Goal: Task Accomplishment & Management: Manage account settings

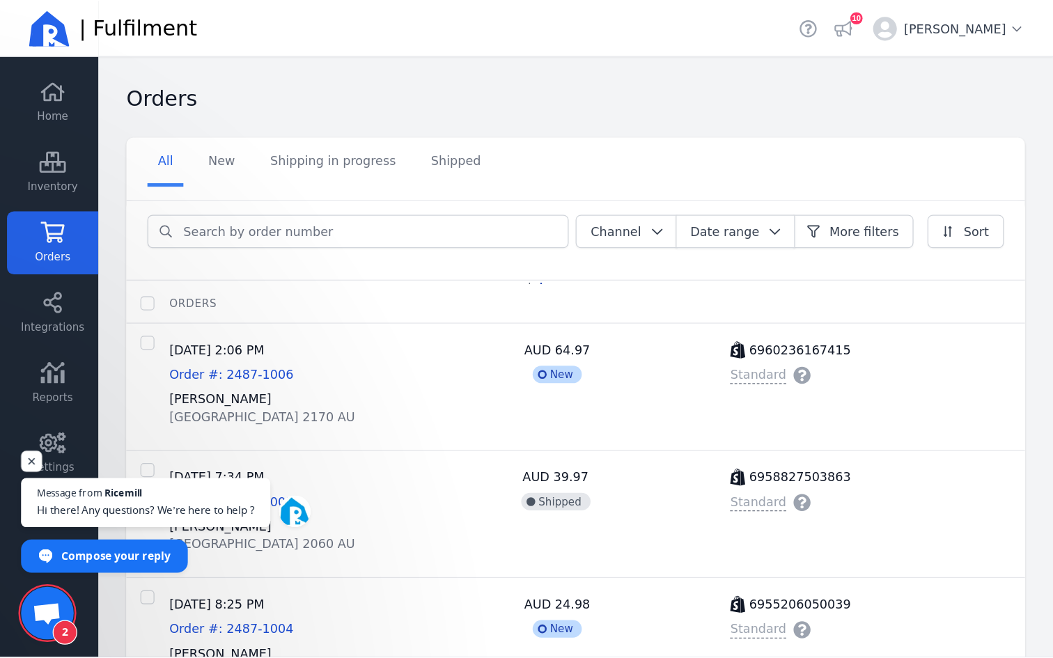
scroll to position [179, 0]
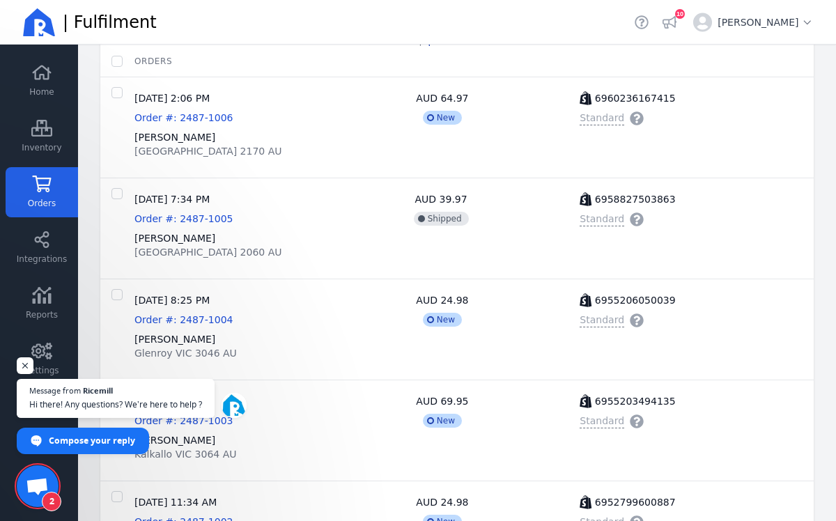
click at [33, 199] on span "Orders" at bounding box center [42, 203] width 28 height 11
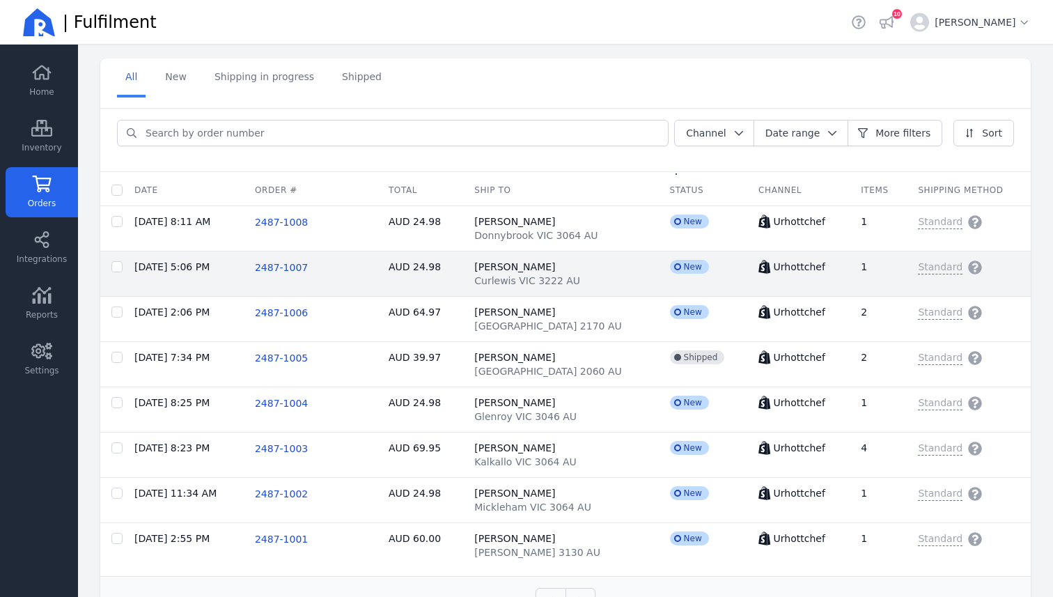
scroll to position [52, 0]
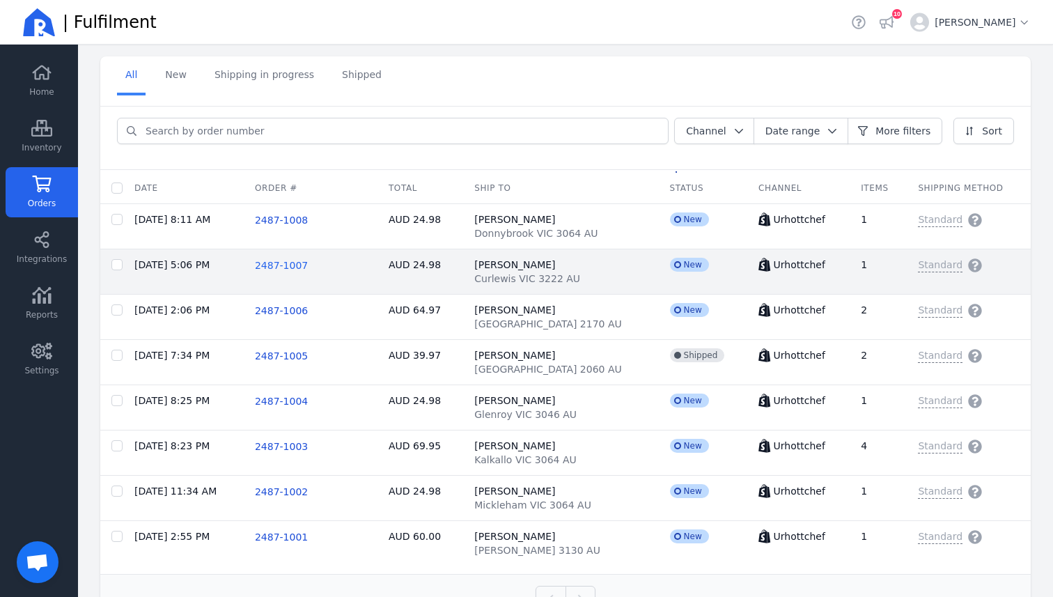
click at [285, 267] on span "2487-1007" at bounding box center [281, 265] width 53 height 11
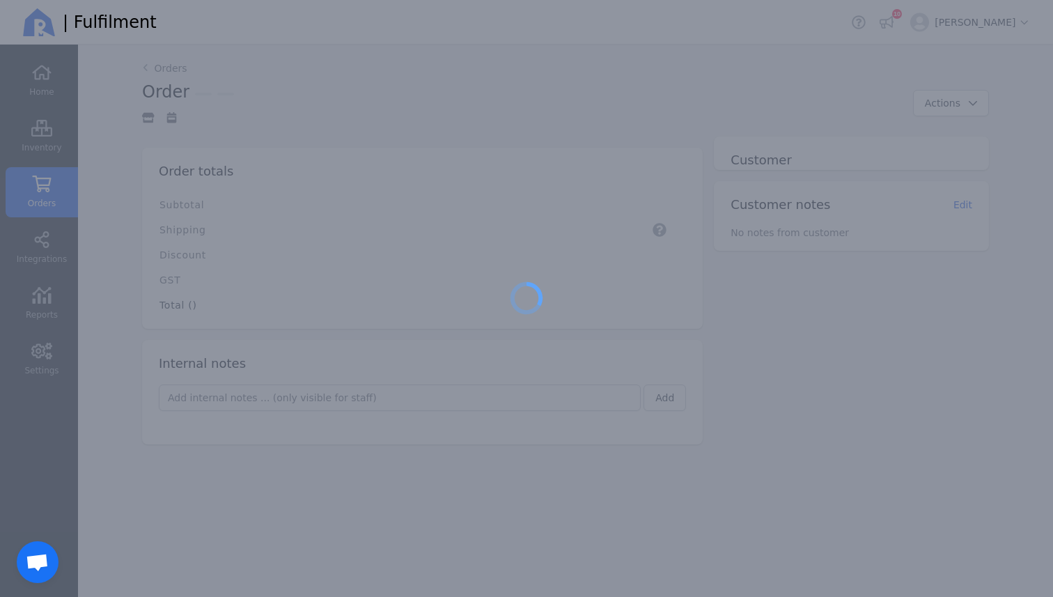
click at [285, 267] on div at bounding box center [526, 298] width 1053 height 597
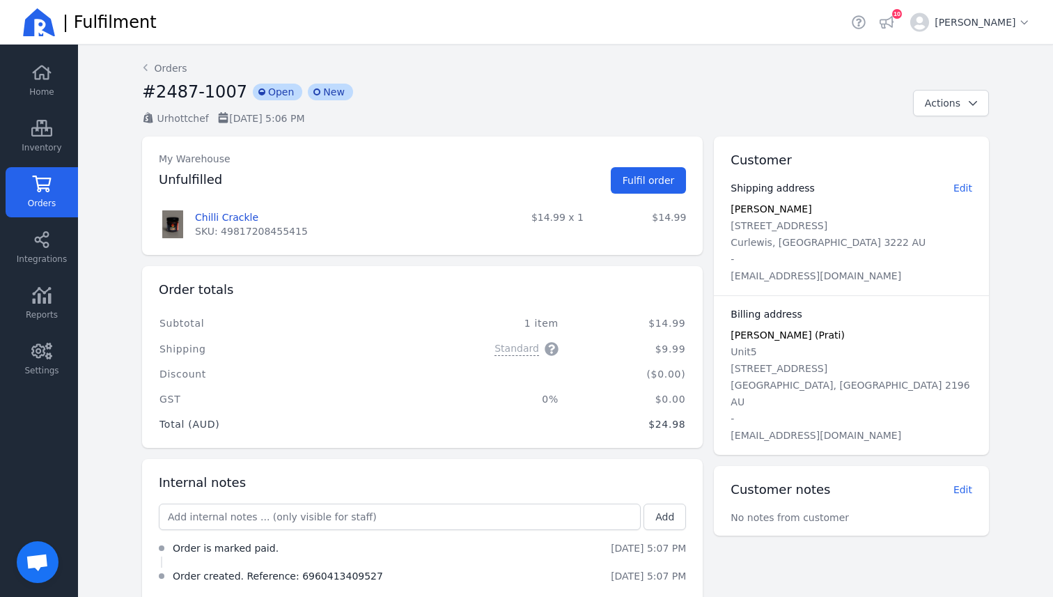
scroll to position [25, 0]
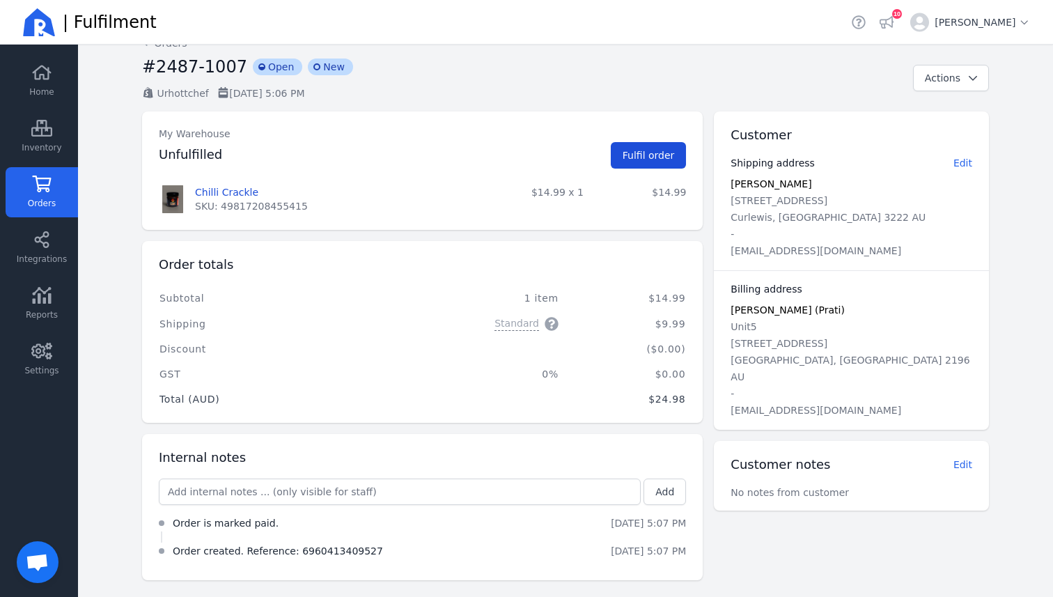
click at [662, 163] on button "Fulfil order" at bounding box center [649, 155] width 76 height 26
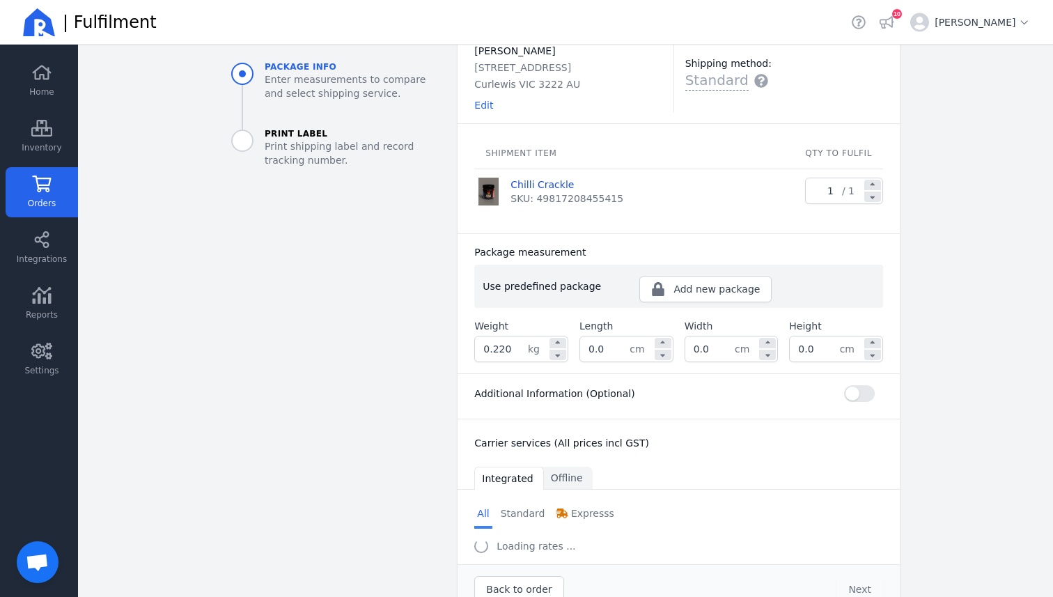
scroll to position [109, 0]
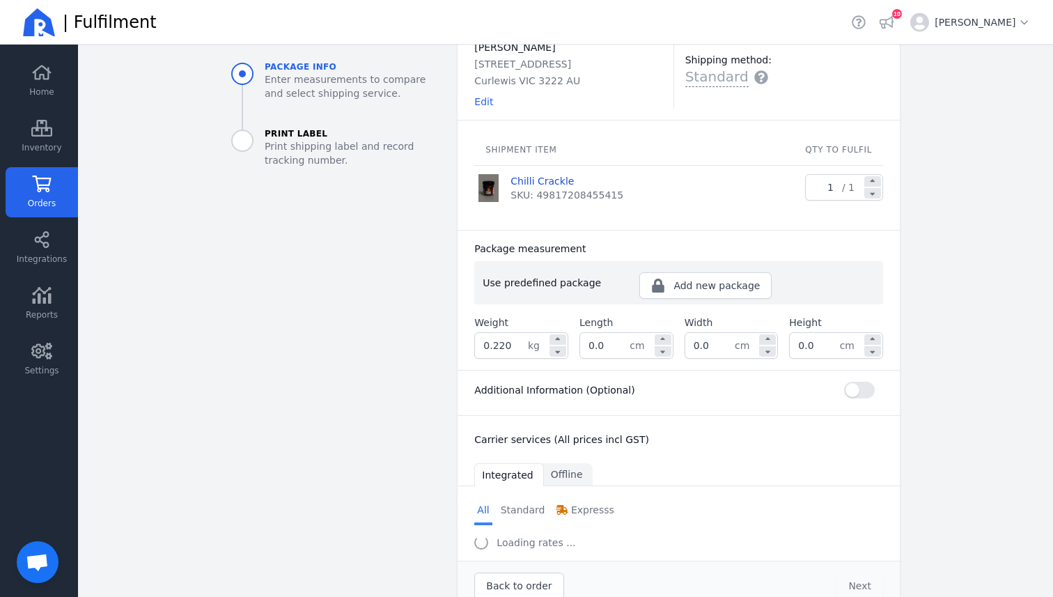
click at [517, 343] on input "0.220" at bounding box center [501, 345] width 53 height 25
type input "0.840"
click at [608, 344] on input "0.0" at bounding box center [604, 345] width 49 height 25
type input "0"
type input "21.0"
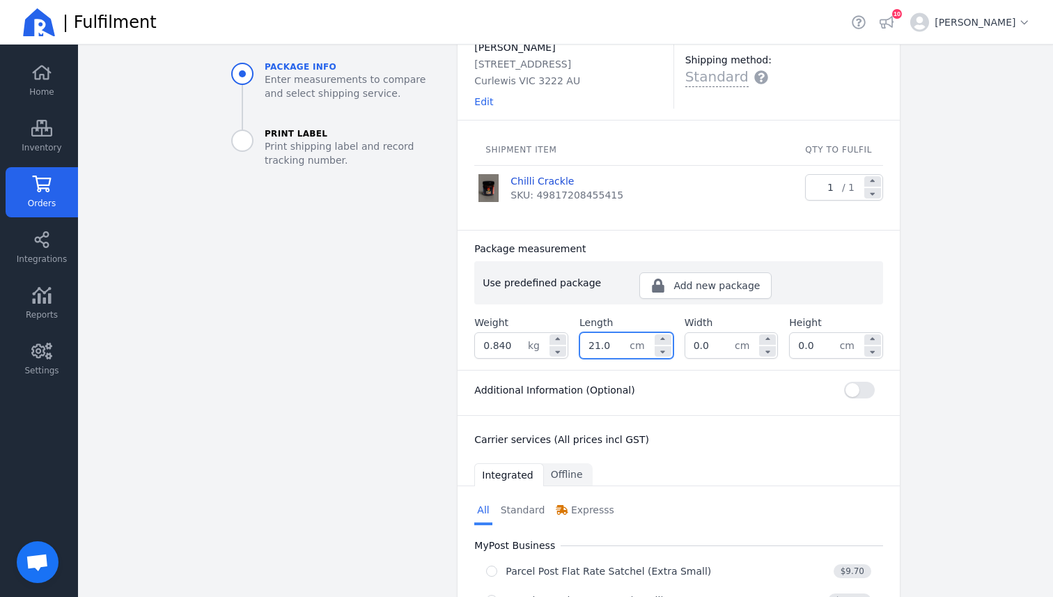
click at [716, 348] on input "0.0" at bounding box center [709, 345] width 49 height 25
type input "0"
type input "15.0"
click at [821, 349] on input "0.0" at bounding box center [814, 345] width 49 height 25
type input "0"
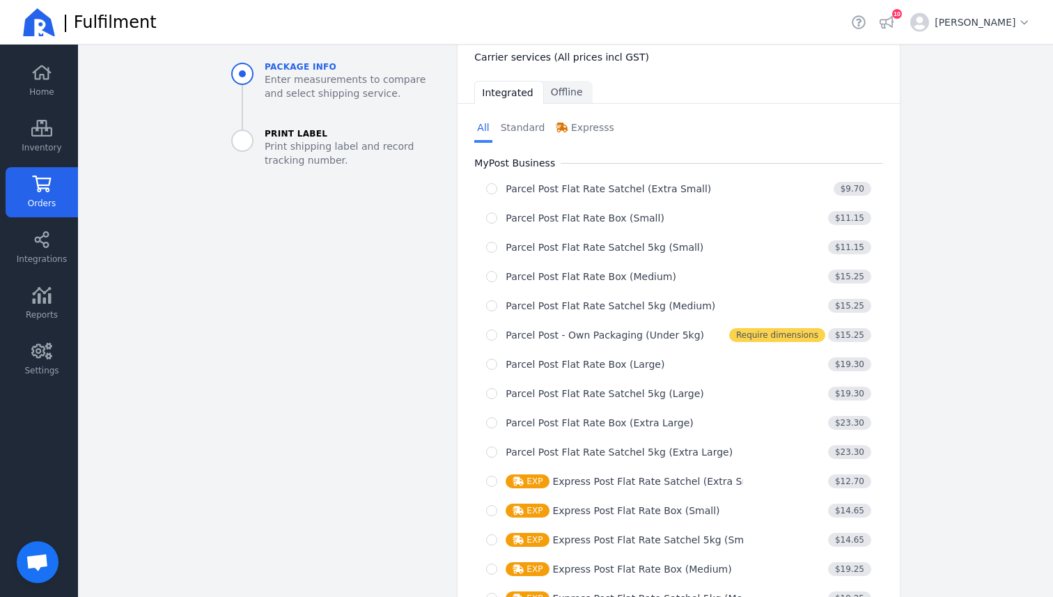
scroll to position [522, 0]
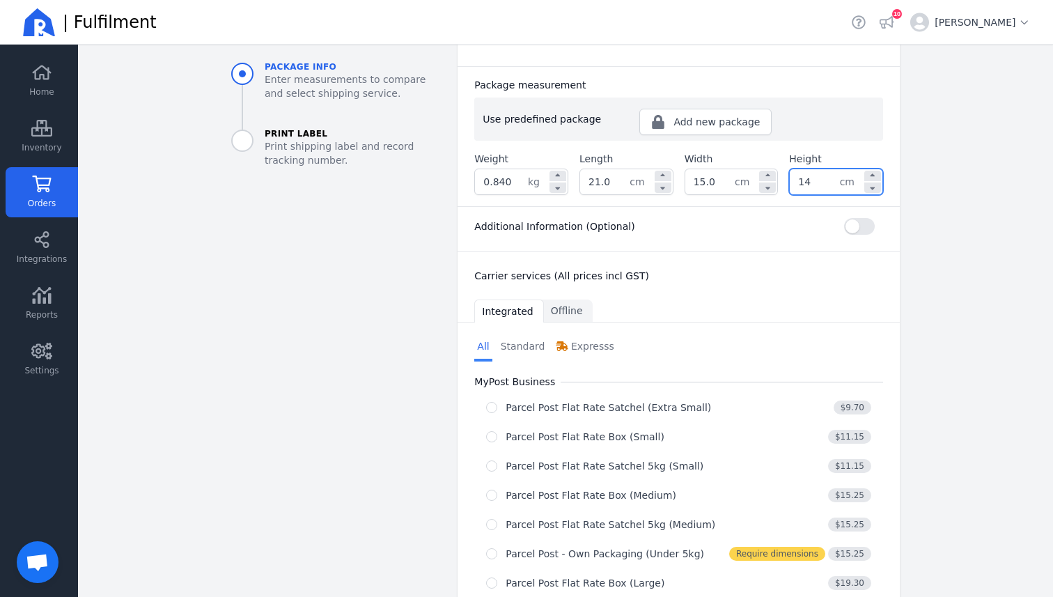
type input "14.0"
click at [827, 308] on div "Ship to: Pratikshya Pudasaini 5 You Yangs Ave Curlewis VIC 3222 AU Edit My Ware…" at bounding box center [679, 443] width 442 height 1187
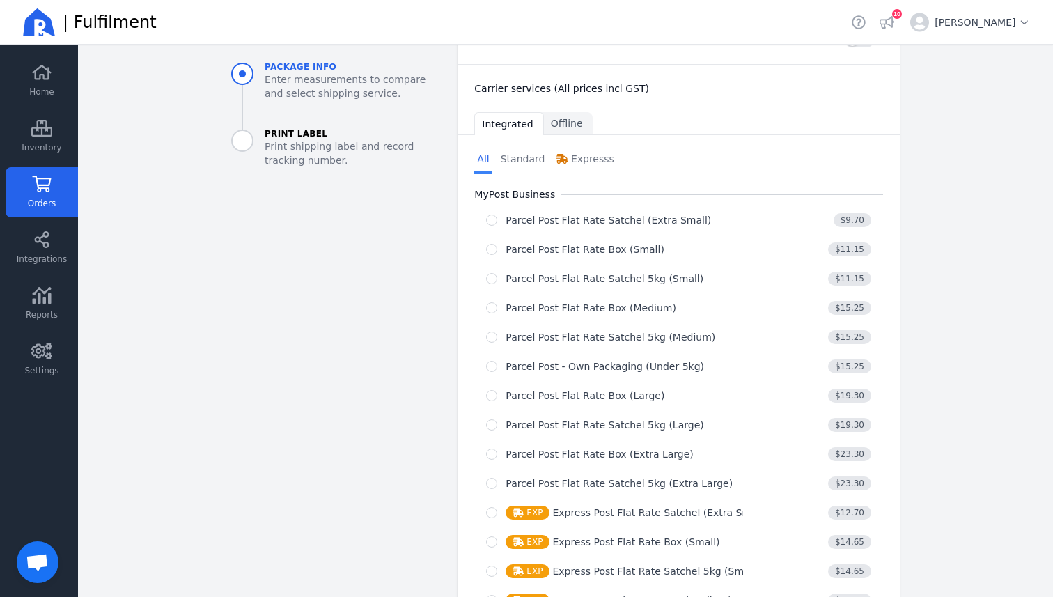
scroll to position [478, 0]
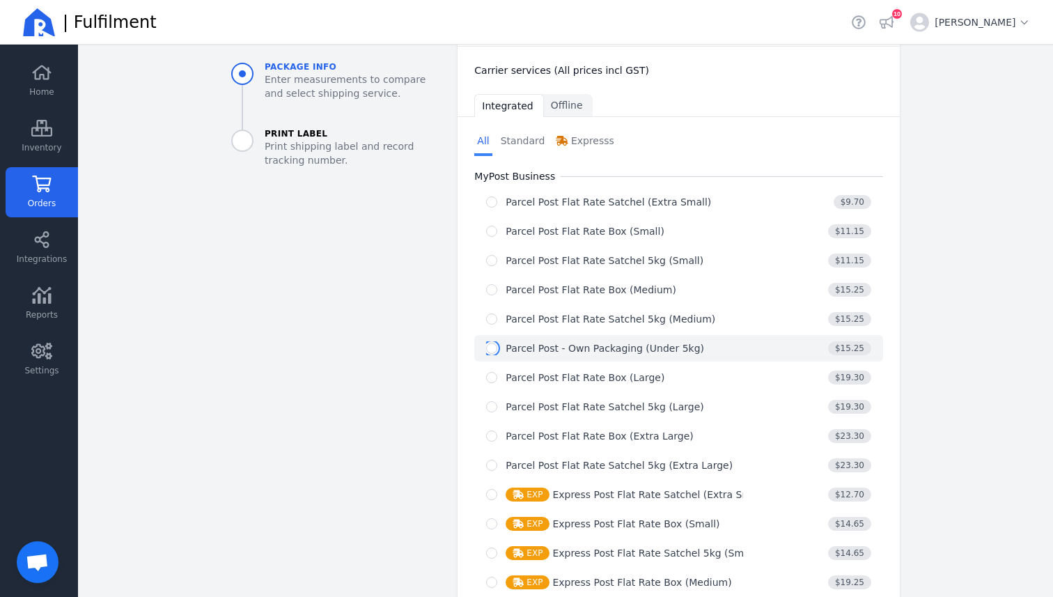
click at [495, 346] on input "radio" at bounding box center [491, 348] width 11 height 11
radio input "true"
select select "0"
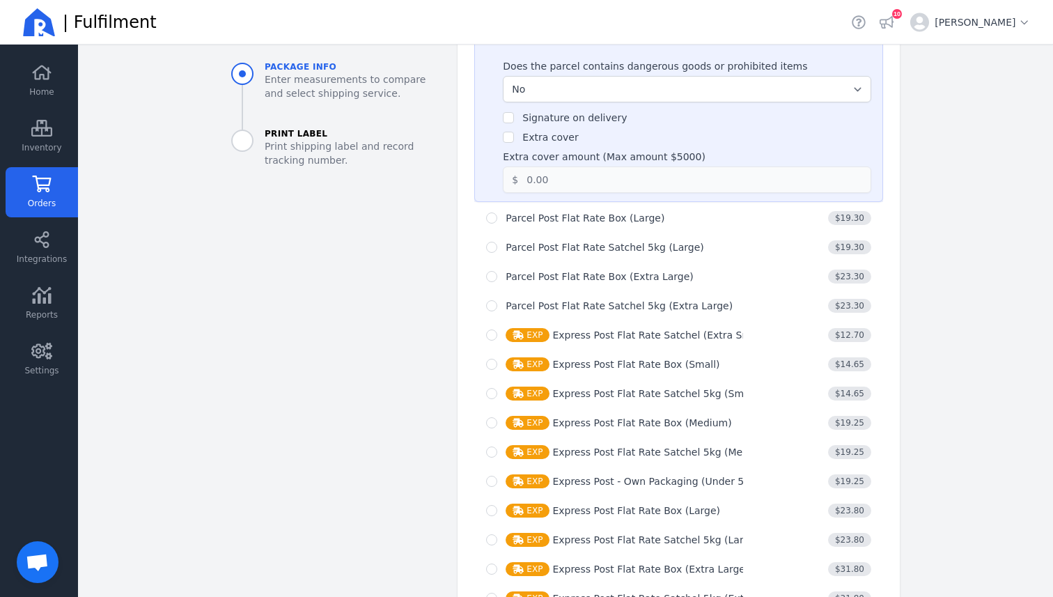
scroll to position [882, 0]
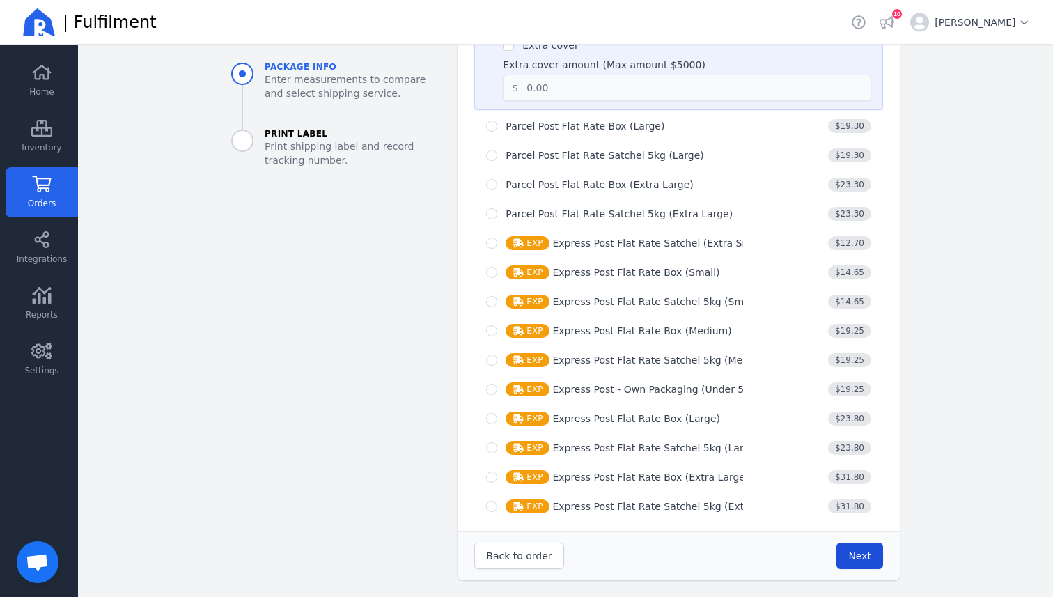
click at [859, 559] on span "Next" at bounding box center [859, 555] width 23 height 11
type input "21.0"
type input "15.0"
type input "14.0"
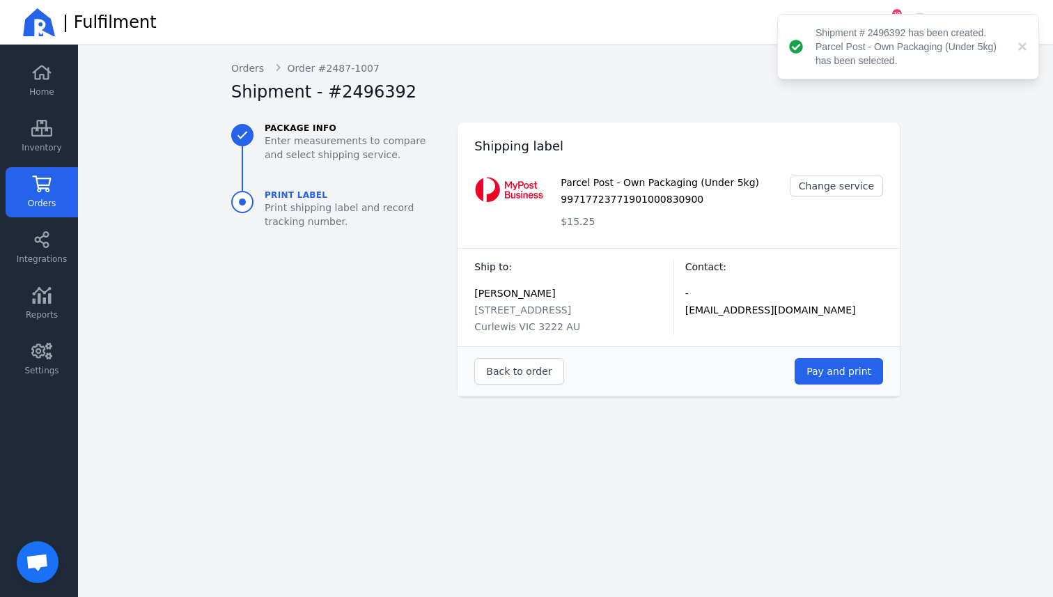
click at [862, 384] on div "Back to order Pay and print" at bounding box center [679, 370] width 442 height 49
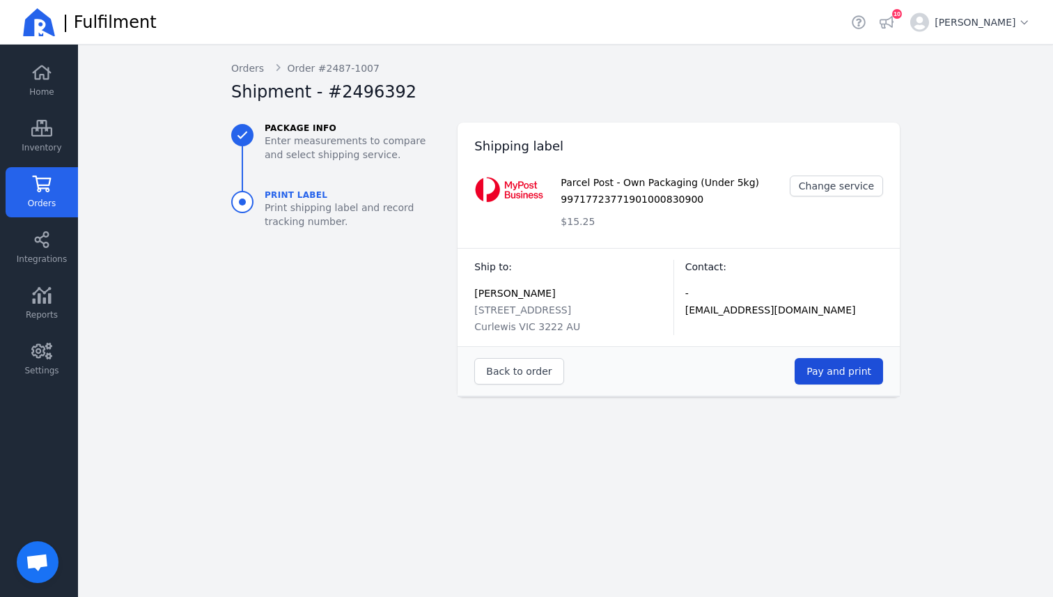
click at [859, 376] on span "Pay and print" at bounding box center [838, 371] width 65 height 11
